Goal: Information Seeking & Learning: Find specific fact

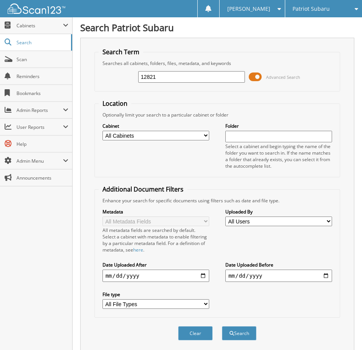
click at [173, 72] on input "12821" at bounding box center [191, 77] width 107 height 12
click at [172, 73] on input "12821" at bounding box center [191, 77] width 107 height 12
type input "central [US_STATE] power"
click at [222, 326] on button "Search" at bounding box center [239, 333] width 35 height 14
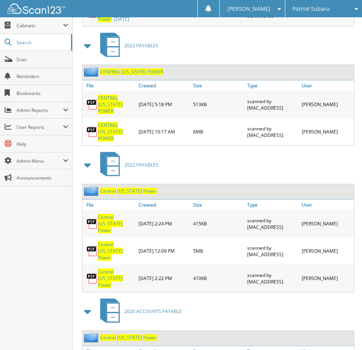
scroll to position [1172, 0]
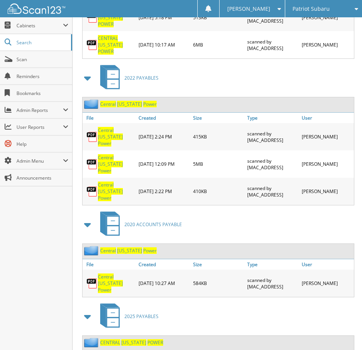
click at [127, 339] on span "MAINE" at bounding box center [133, 342] width 25 height 7
